Goal: Transaction & Acquisition: Purchase product/service

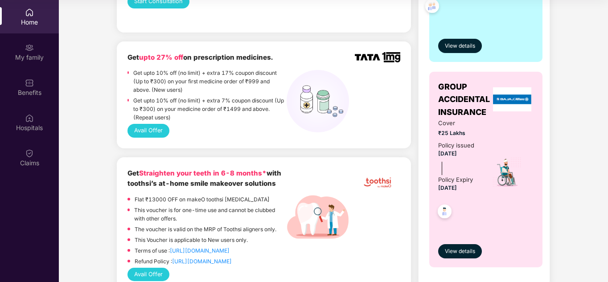
scroll to position [303, 0]
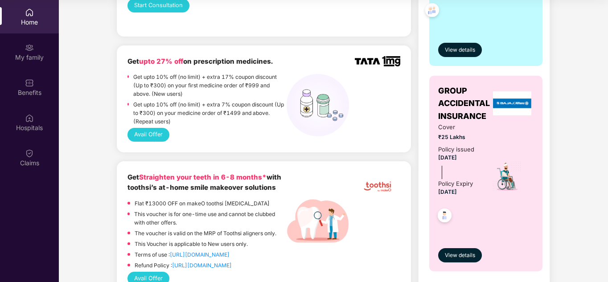
click at [203, 100] on p "Get upto 10% off (no limit) + extra 7% coupon discount (Up to ₹300) on your med…" at bounding box center [209, 112] width 153 height 25
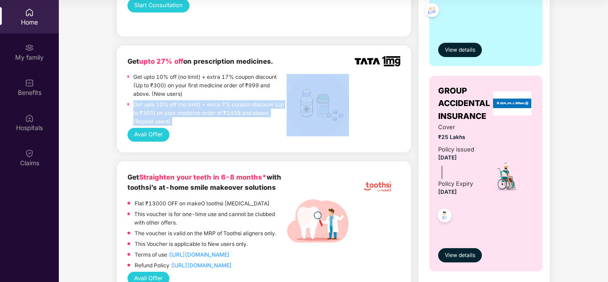
click at [203, 100] on p "Get upto 10% off (no limit) + extra 7% coupon discount (Up to ₹300) on your med…" at bounding box center [209, 112] width 153 height 25
click at [202, 105] on p "Get upto 10% off (no limit) + extra 7% coupon discount (Up to ₹300) on your med…" at bounding box center [209, 112] width 153 height 25
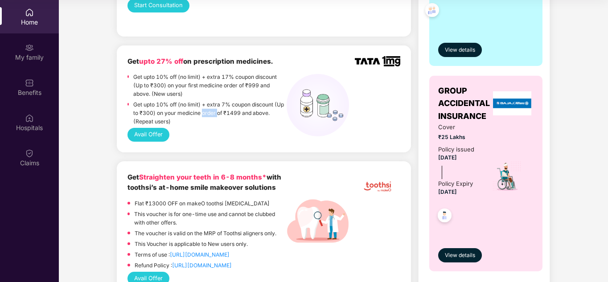
click at [202, 105] on p "Get upto 10% off (no limit) + extra 7% coupon discount (Up to ₹300) on your med…" at bounding box center [209, 112] width 153 height 25
click at [194, 106] on p "Get upto 10% off (no limit) + extra 7% coupon discount (Up to ₹300) on your med…" at bounding box center [209, 112] width 153 height 25
click at [198, 106] on p "Get upto 10% off (no limit) + extra 7% coupon discount (Up to ₹300) on your med…" at bounding box center [209, 112] width 153 height 25
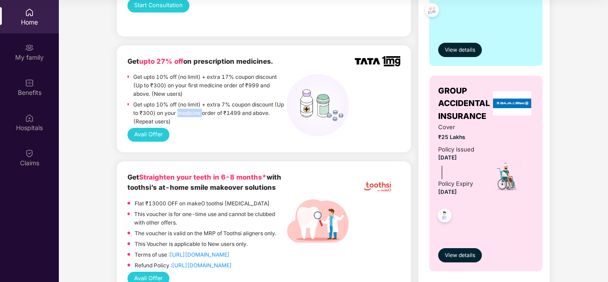
click at [201, 106] on p "Get upto 10% off (no limit) + extra 7% coupon discount (Up to ₹300) on your med…" at bounding box center [209, 112] width 153 height 25
click at [200, 106] on p "Get upto 10% off (no limit) + extra 7% coupon discount (Up to ₹300) on your med…" at bounding box center [209, 112] width 153 height 25
click at [205, 128] on div "Avail Offer" at bounding box center [264, 134] width 273 height 13
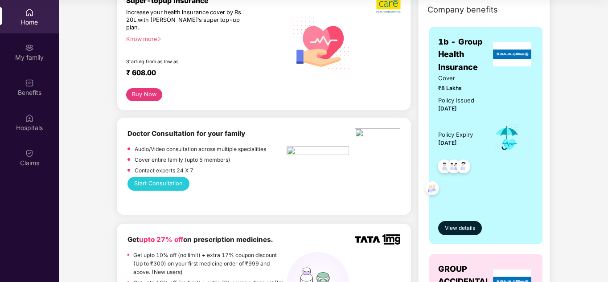
scroll to position [0, 0]
